Goal: Task Accomplishment & Management: Manage account settings

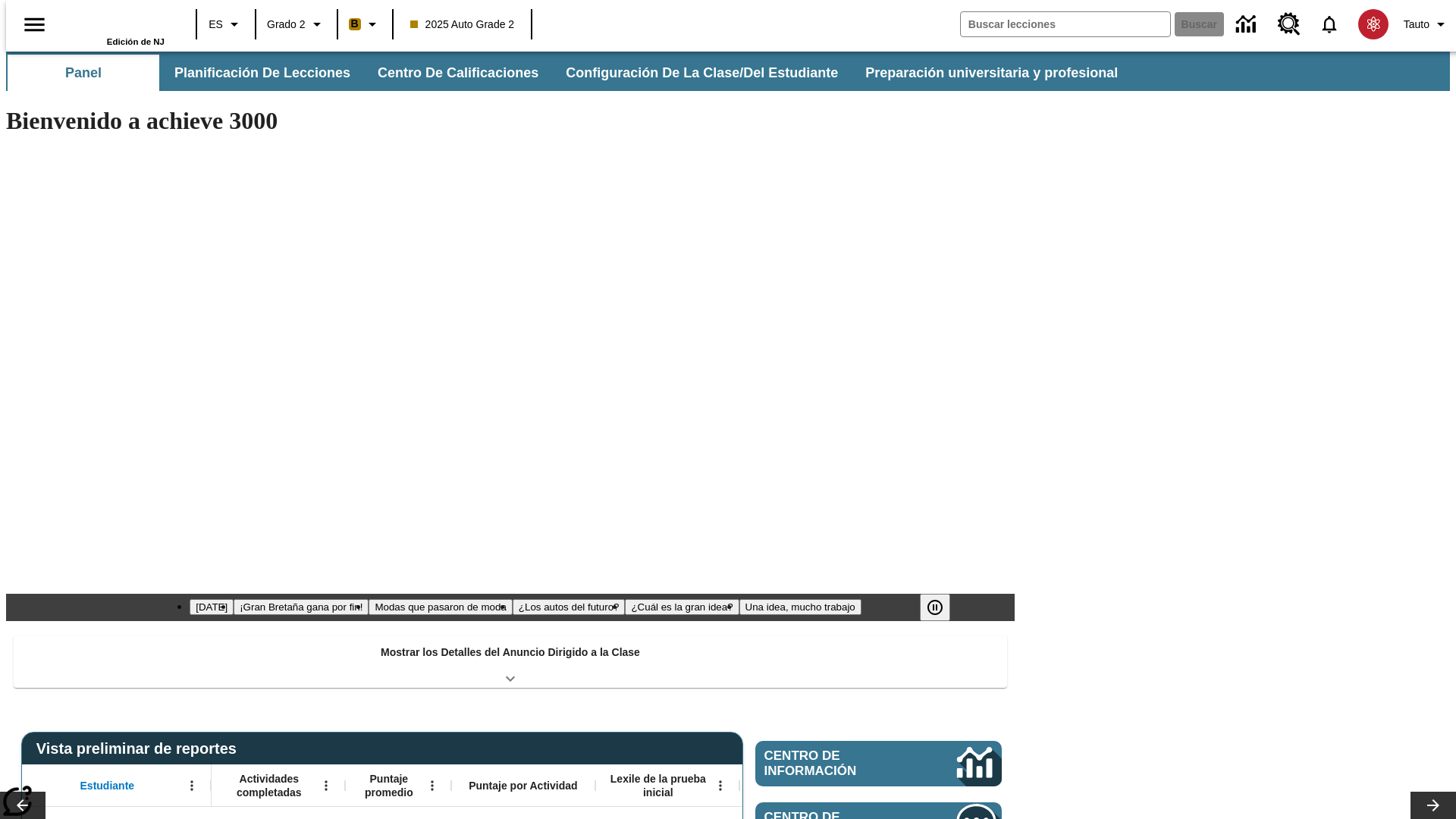
type input "-1"
click at [686, 73] on button "Configuración de la clase/del estudiante" at bounding box center [702, 72] width 298 height 36
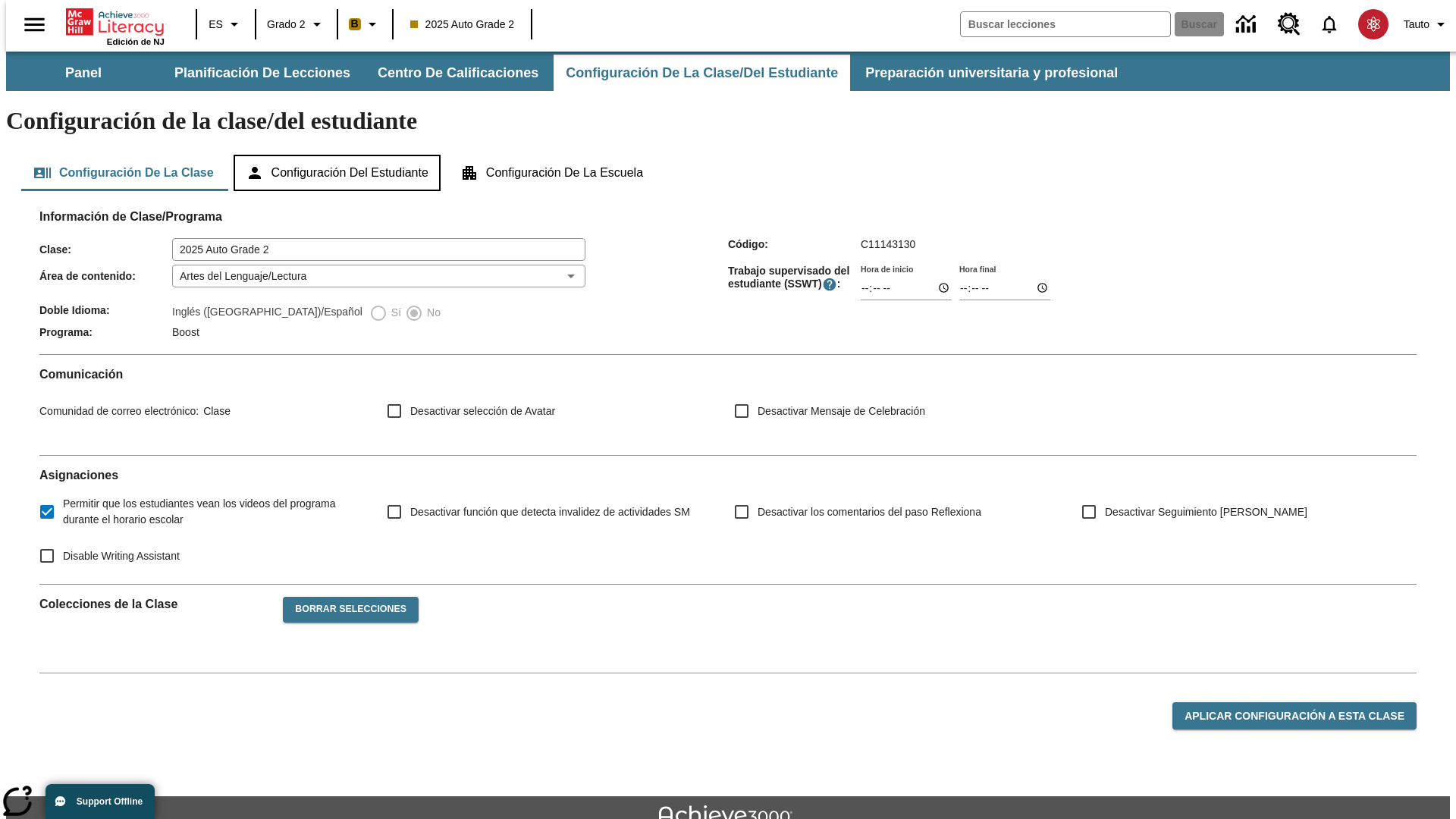
click at [338, 154] on button "Configuración del estudiante" at bounding box center [337, 172] width 207 height 36
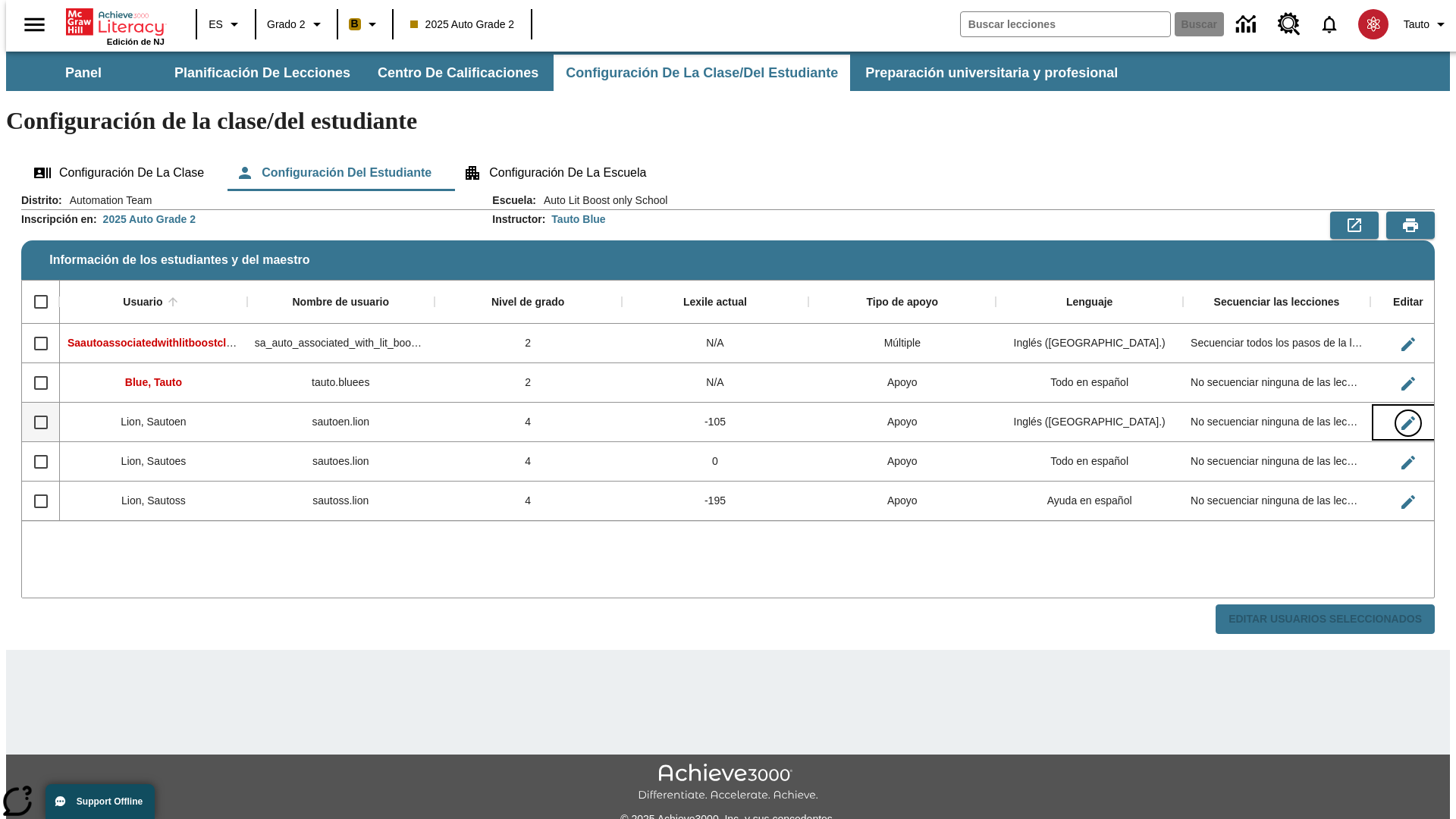
click at [1401, 417] on icon "Editar Usuario" at bounding box center [1408, 423] width 14 height 14
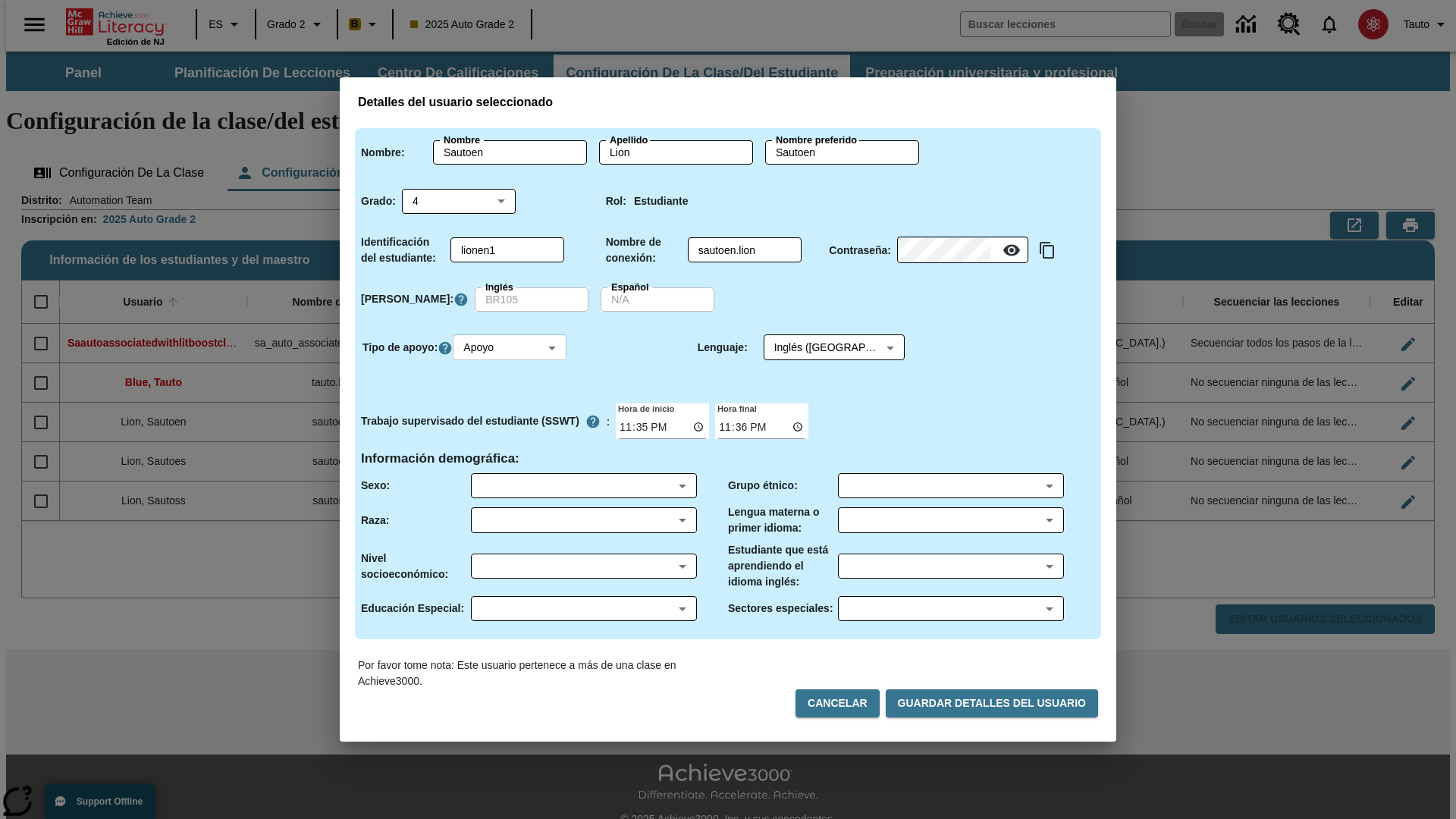
click at [512, 348] on body "Saltar al contenido principal Edición de NJ ES Grado 2 B 2025 Auto Grade 2 Busc…" at bounding box center [728, 452] width 1444 height 801
click at [512, 404] on li "Apoyo" at bounding box center [511, 403] width 114 height 25
click at [819, 348] on body "Saltar al contenido principal Edición de NJ ES Grado 2 B 2025 Auto Grade 2 Busc…" at bounding box center [728, 452] width 1444 height 801
click at [512, 348] on body "Saltar al contenido principal Edición de NJ ES Grado 2 B 2025 Auto Grade 2 Busc…" at bounding box center [728, 452] width 1444 height 801
click at [512, 429] on li "Enriquecimiento" at bounding box center [511, 429] width 114 height 25
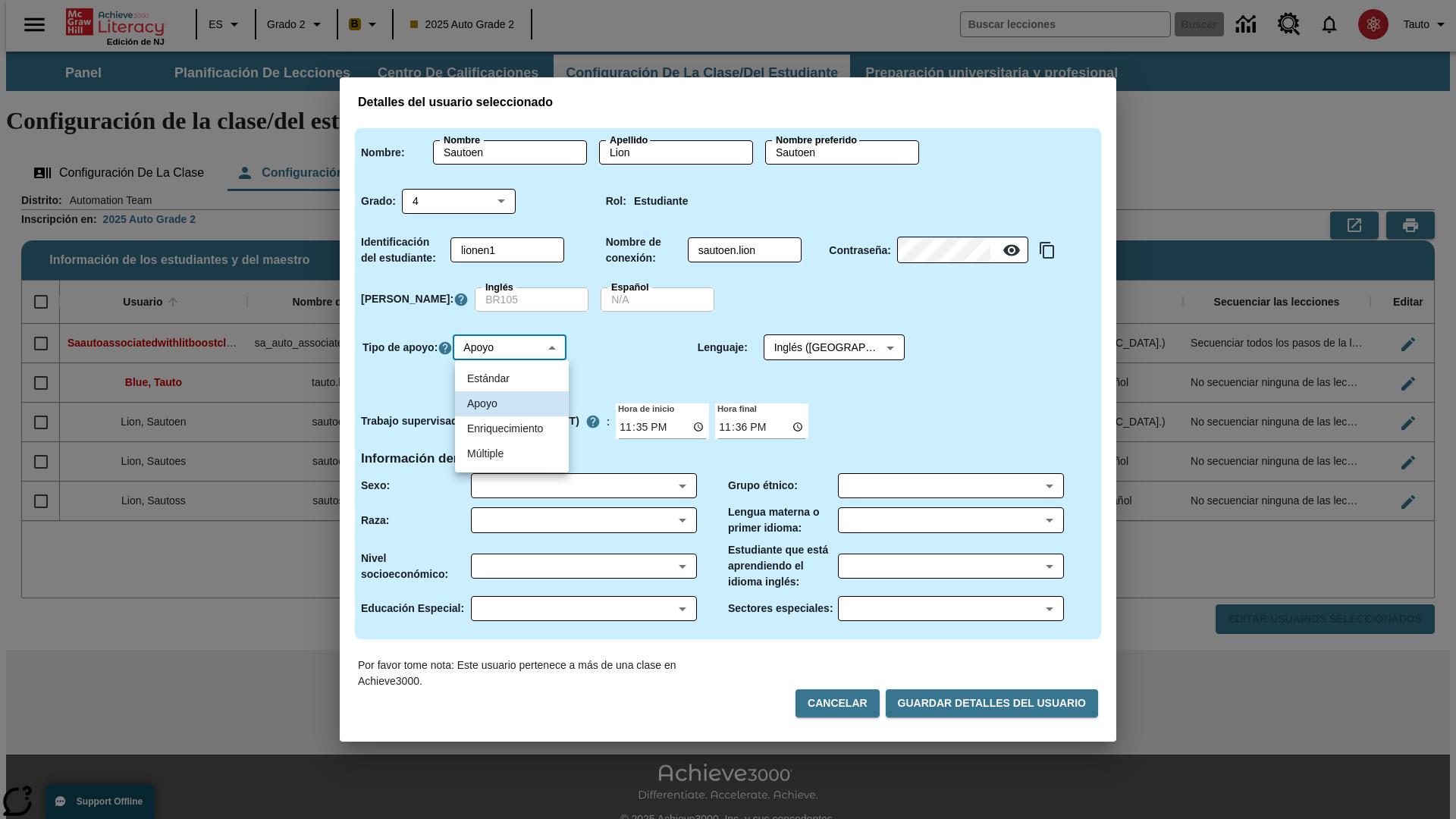
type input "3"
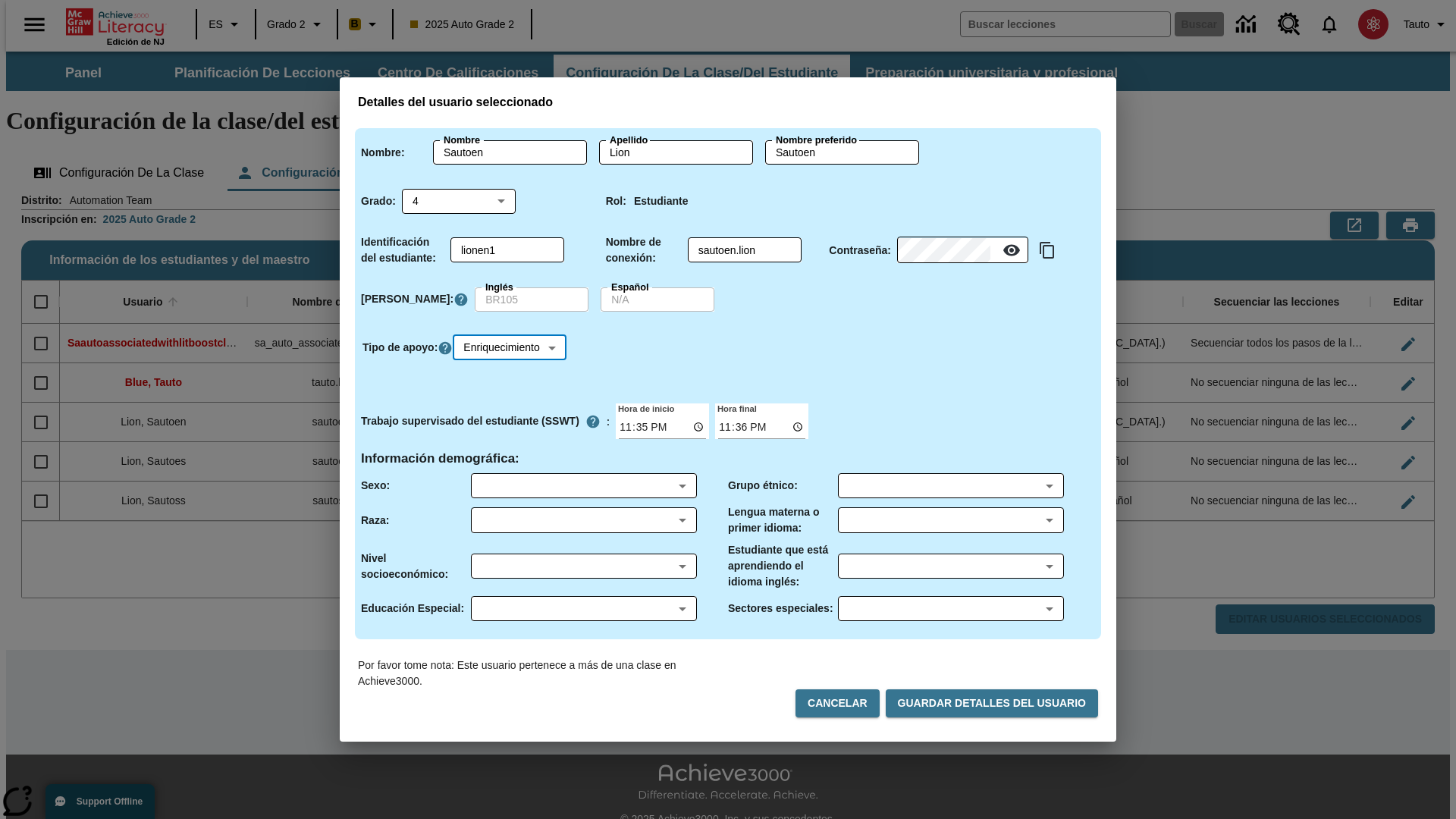
click at [514, 348] on body "Saltar al contenido principal Edición de NJ ES Grado 2 B 2025 Auto Grade 2 Busc…" at bounding box center [728, 452] width 1444 height 801
